Goal: Navigation & Orientation: Find specific page/section

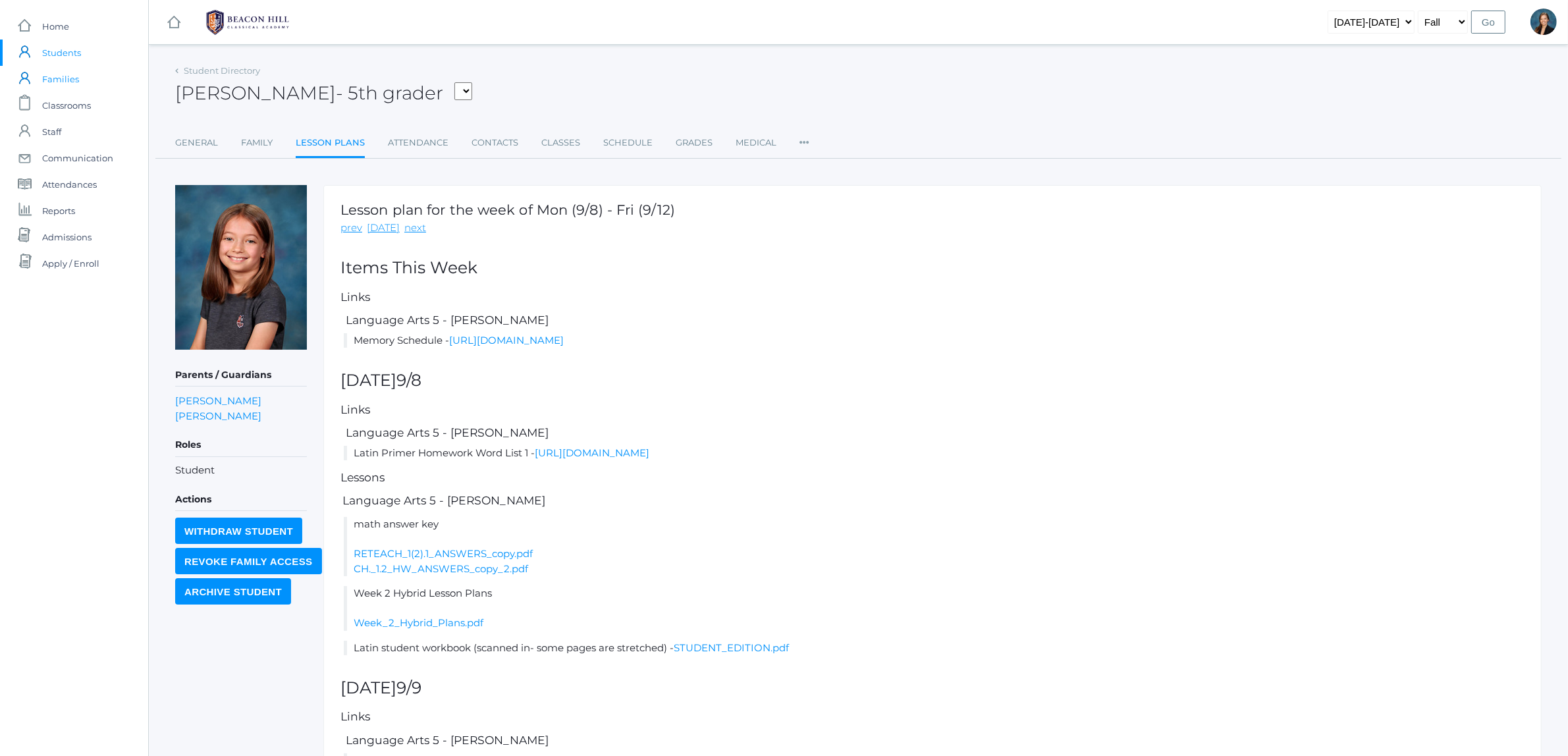
click at [31, 74] on link "icons/user/plain Created with Sketch. Families" at bounding box center [74, 78] width 148 height 26
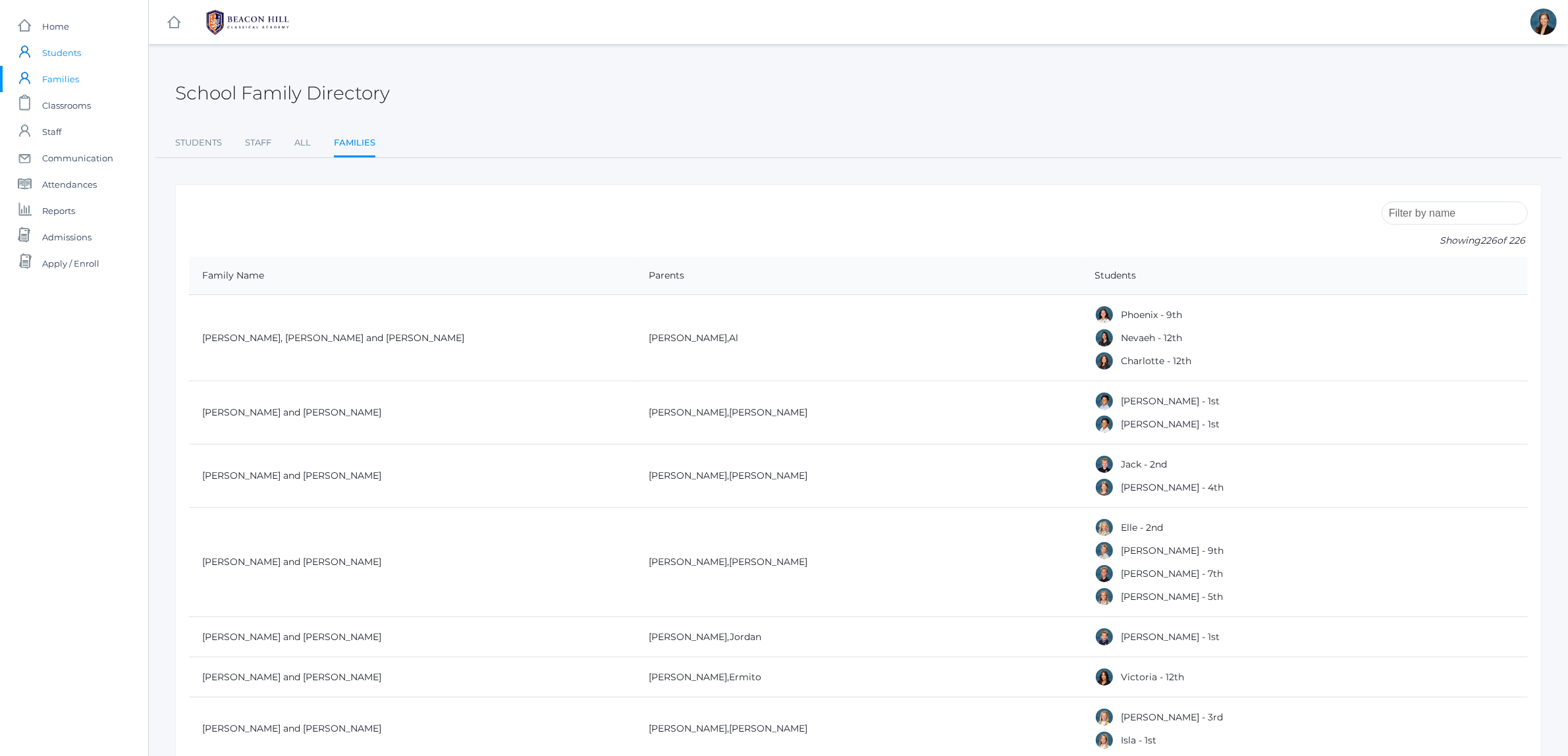
click at [55, 47] on span "Students" at bounding box center [61, 52] width 39 height 26
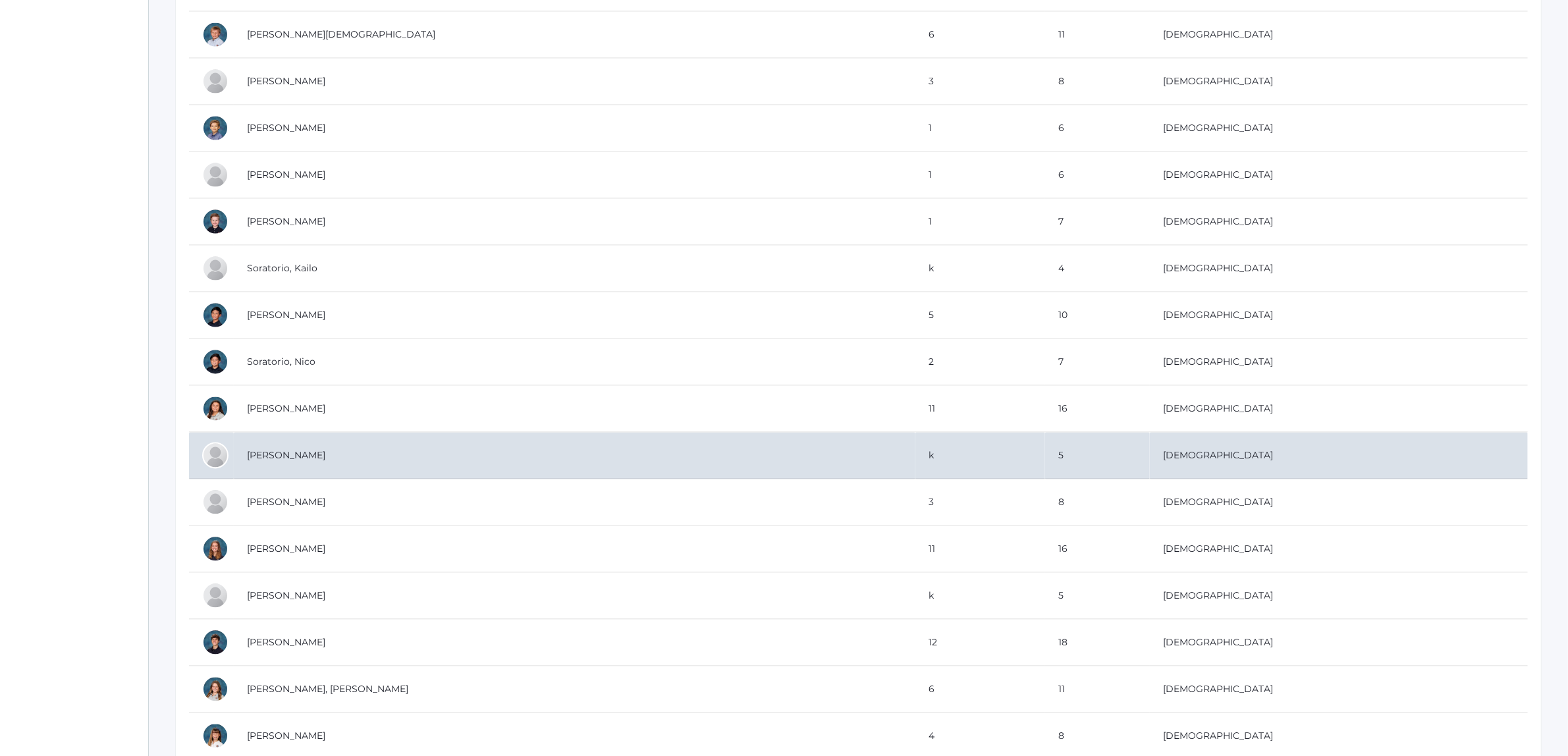
scroll to position [15803, 0]
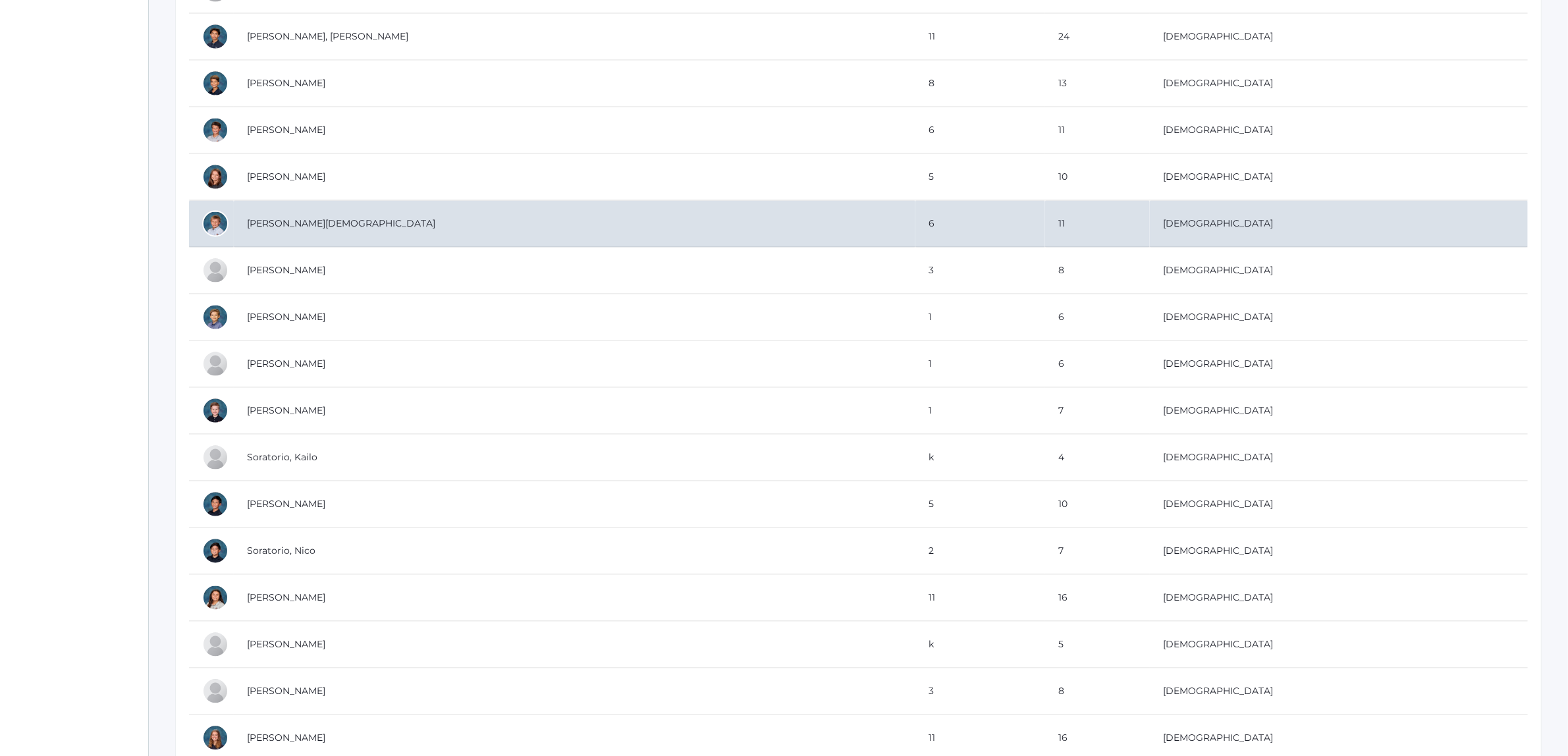
click at [341, 247] on td "[PERSON_NAME][DEMOGRAPHIC_DATA]" at bounding box center [575, 223] width 682 height 47
